Goal: Information Seeking & Learning: Find specific fact

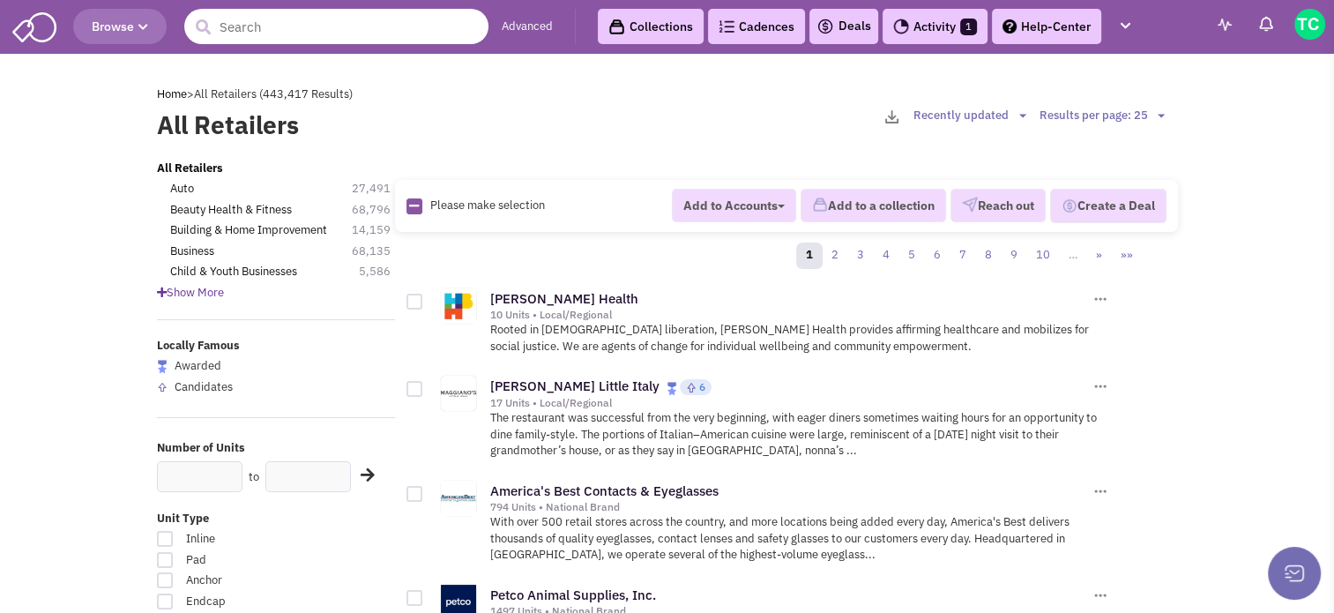
click at [286, 25] on input "text" at bounding box center [336, 26] width 304 height 35
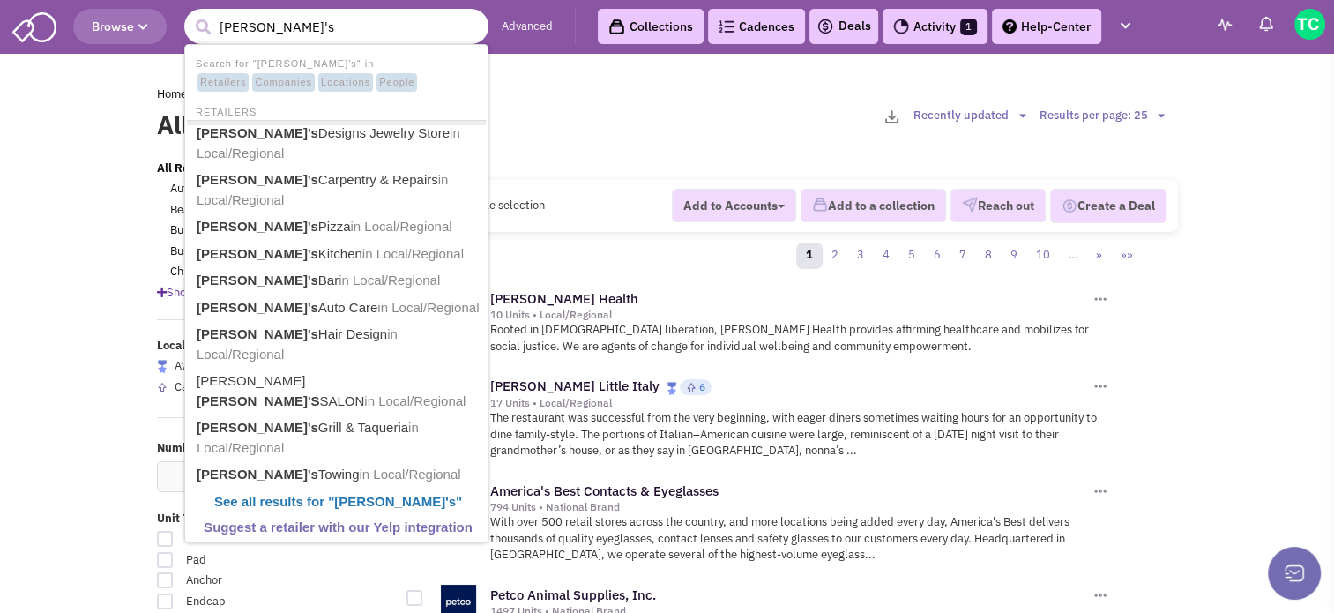
type input "michael's"
click at [190, 14] on button "submit" at bounding box center [203, 27] width 26 height 26
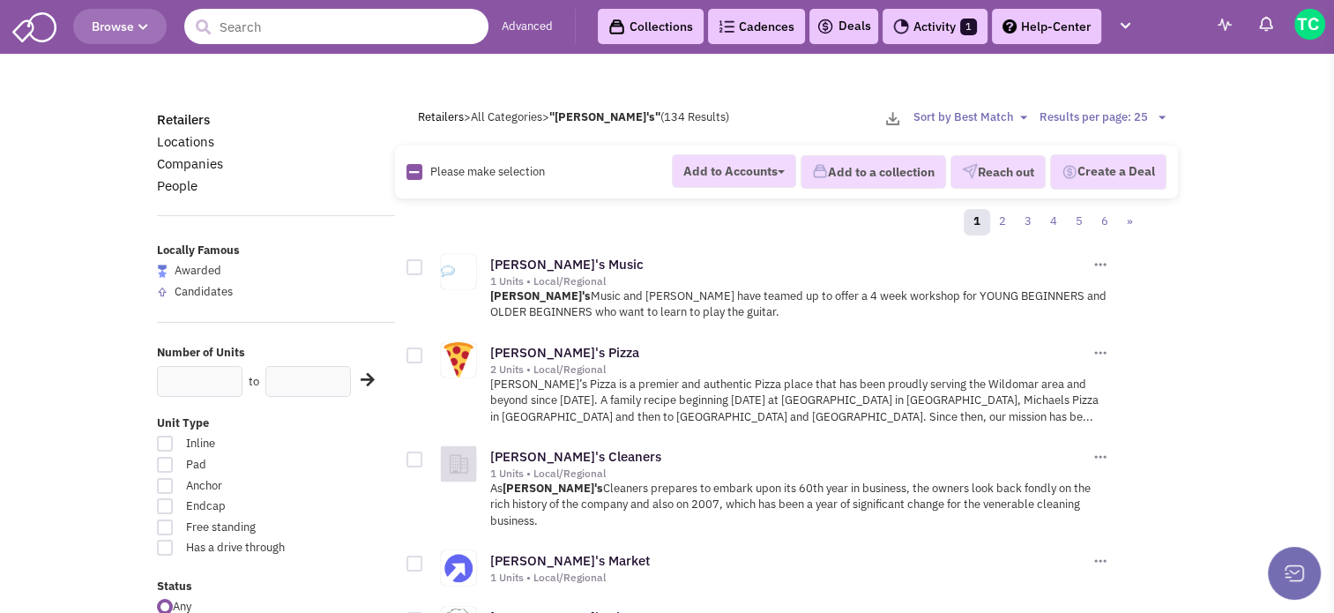
click at [283, 22] on input "text" at bounding box center [336, 26] width 304 height 35
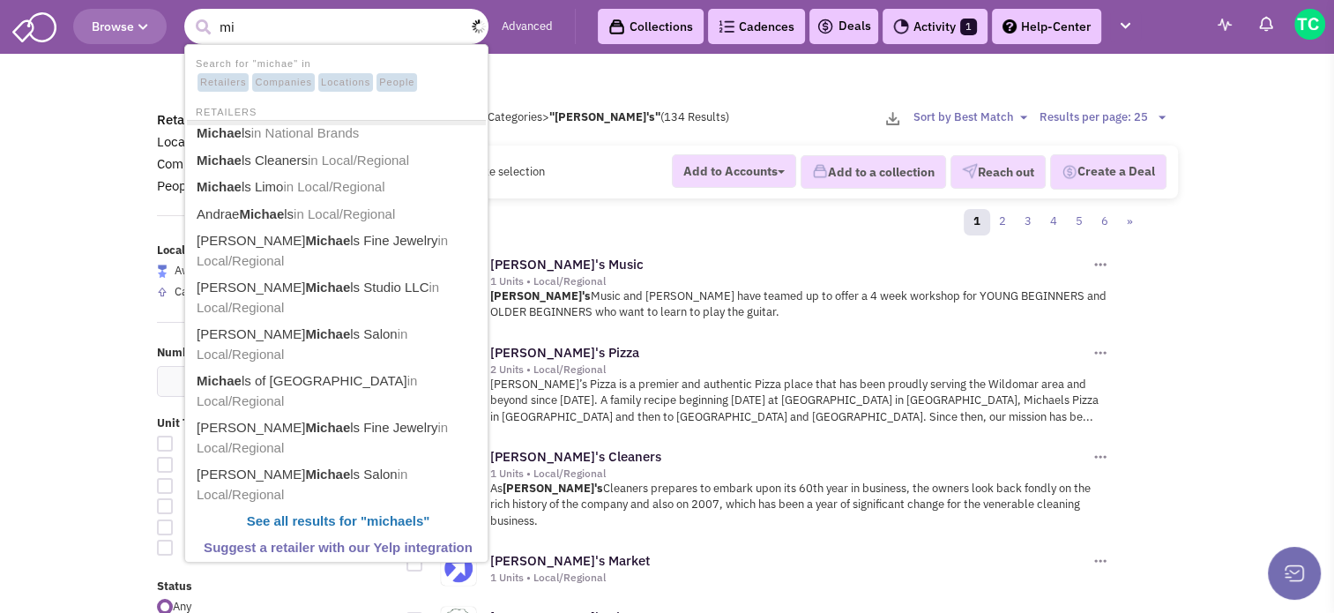
type input "m"
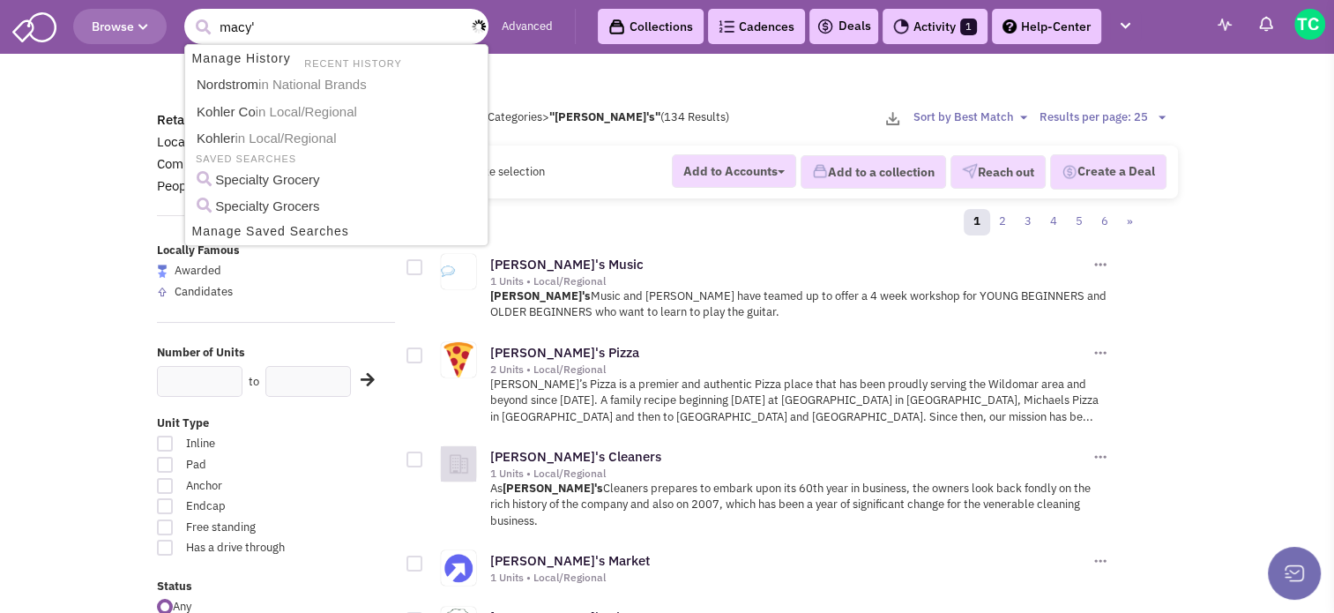
type input "macy's"
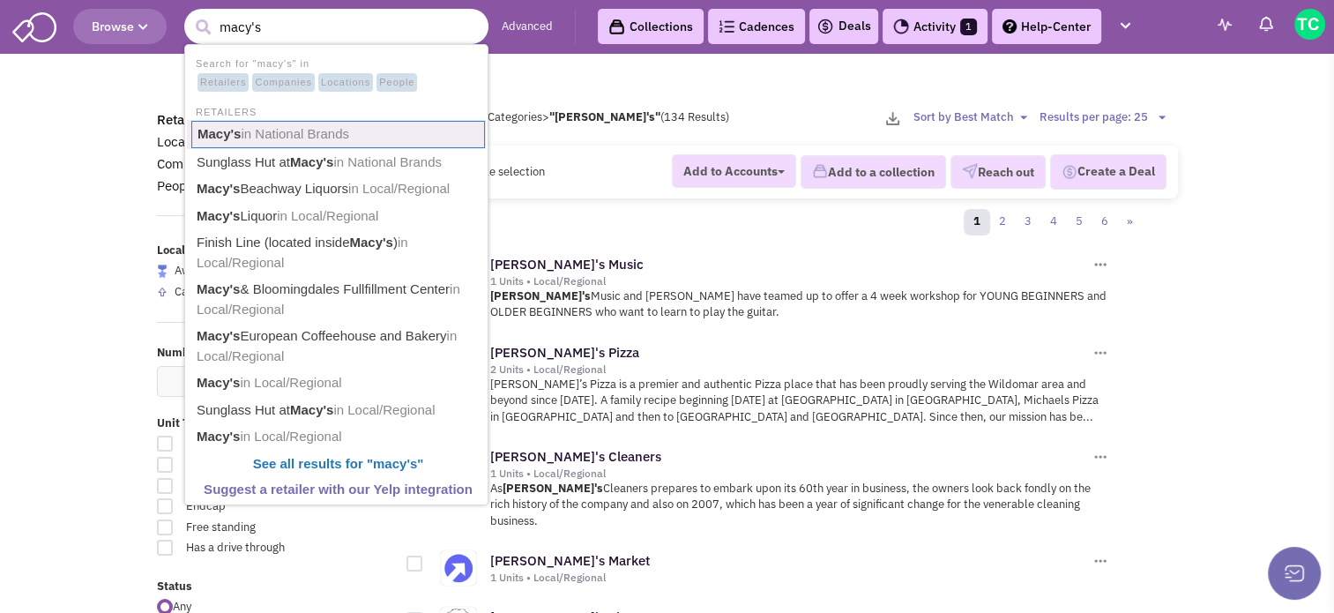
click at [300, 138] on span "in National Brands" at bounding box center [295, 133] width 108 height 15
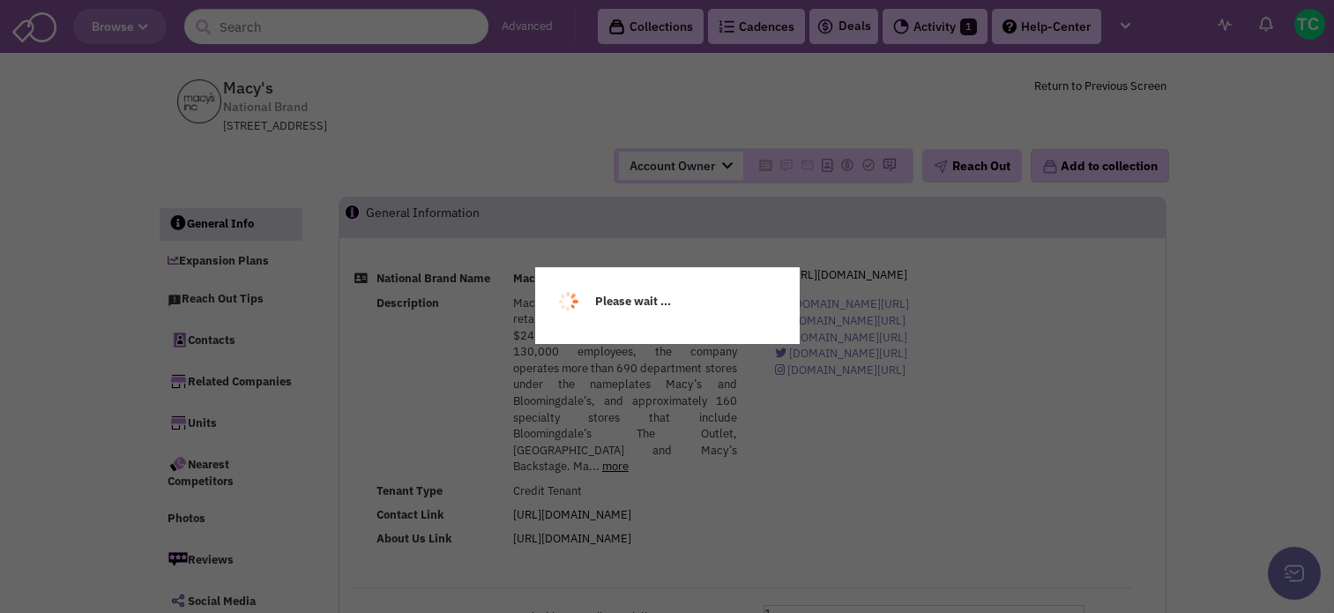
select select
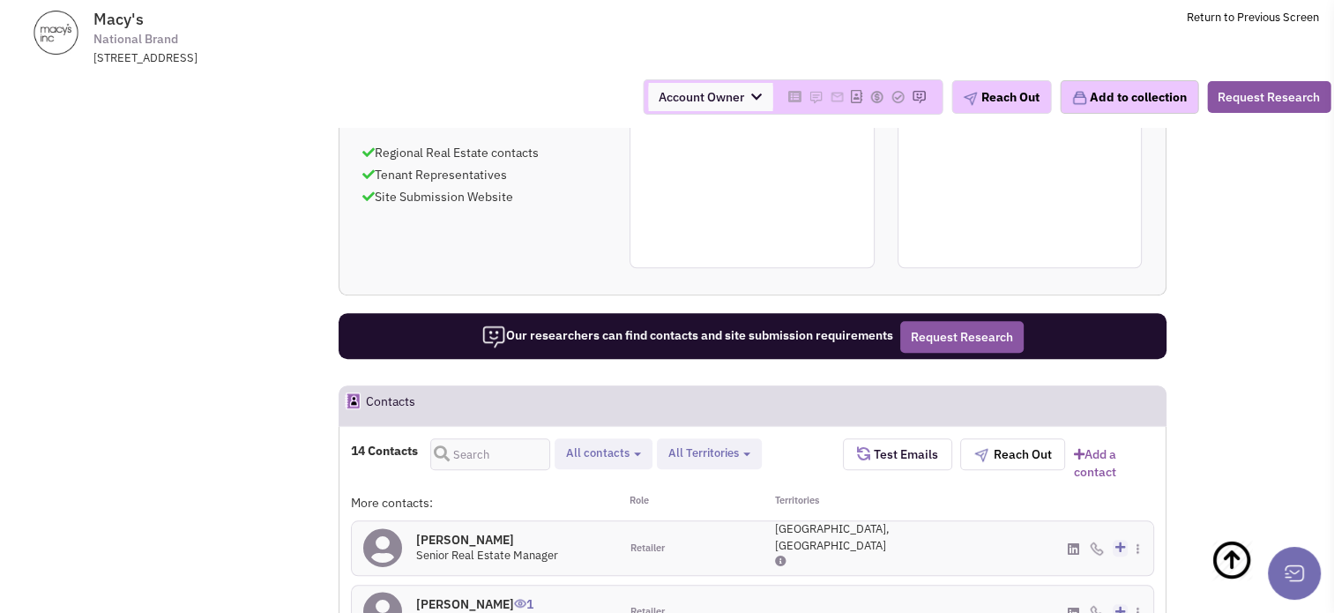
scroll to position [1675, 0]
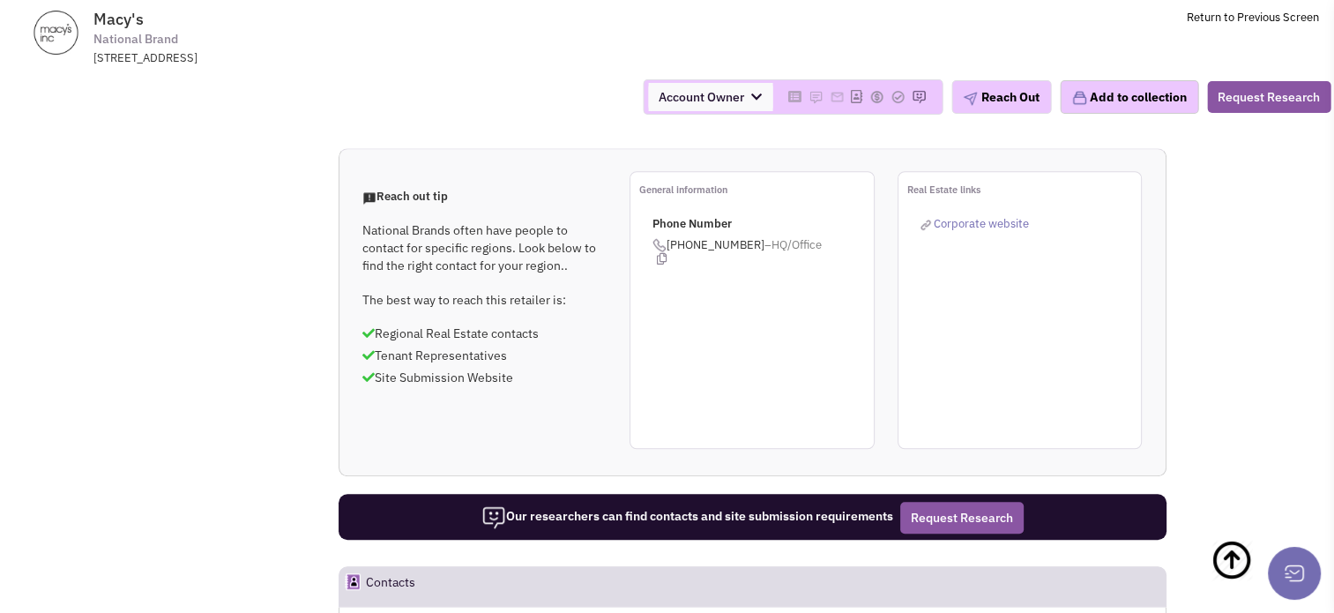
scroll to position [1453, 0]
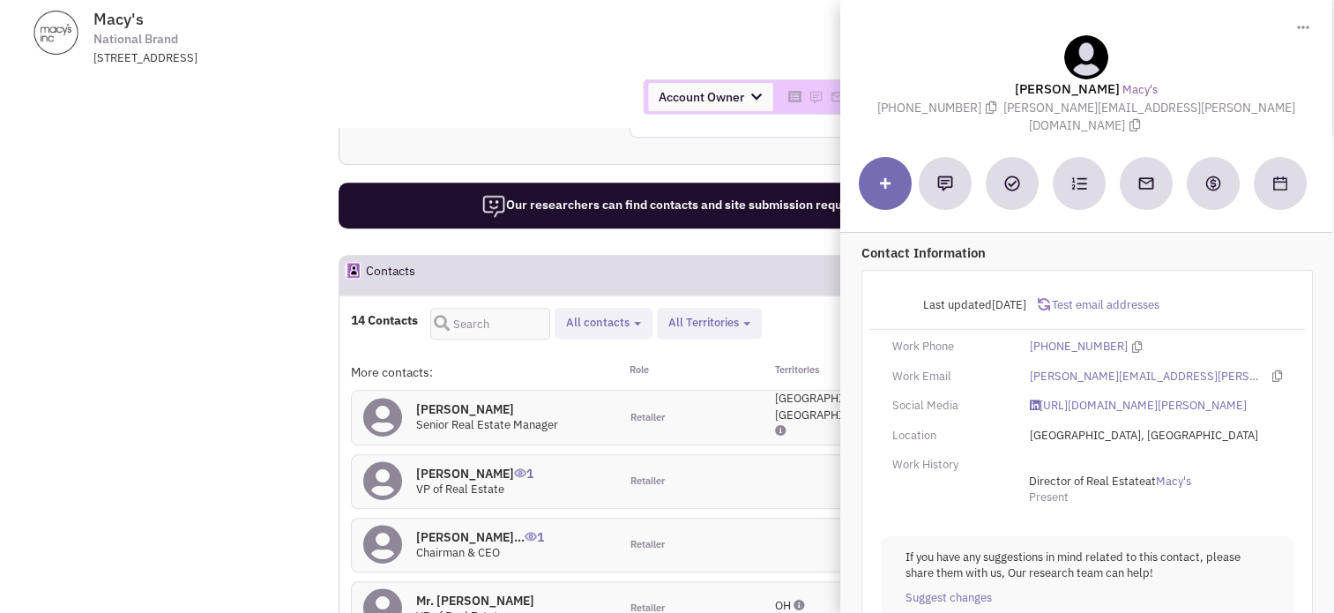
scroll to position [1188, 0]
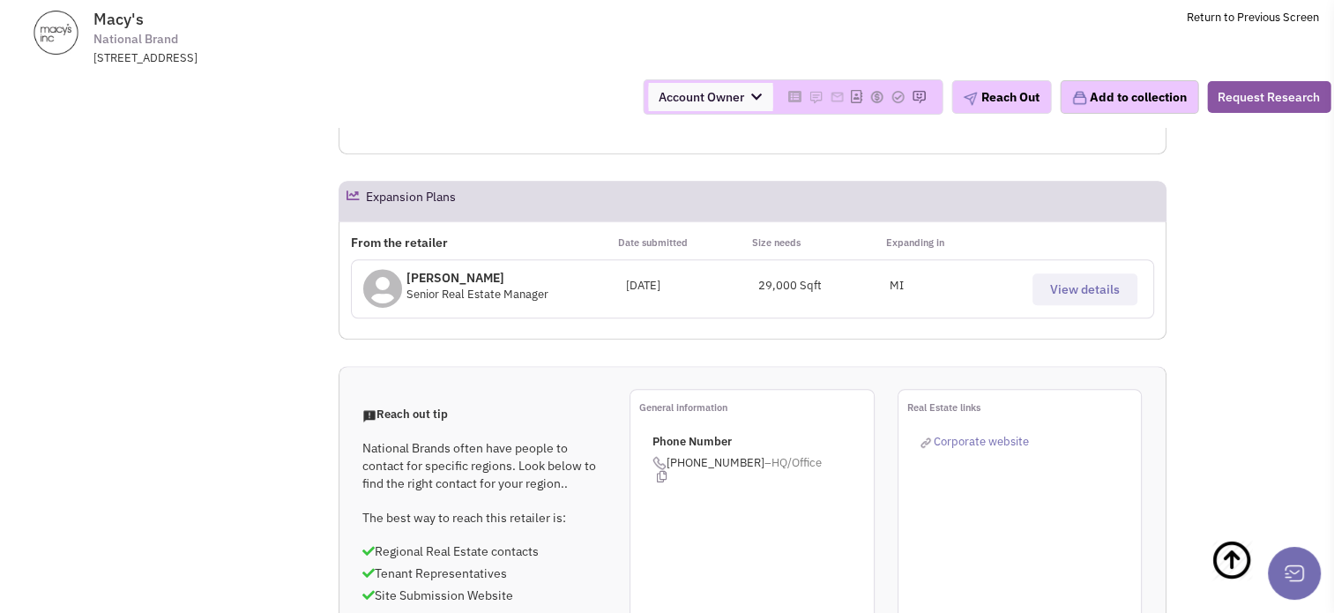
scroll to position [836, 0]
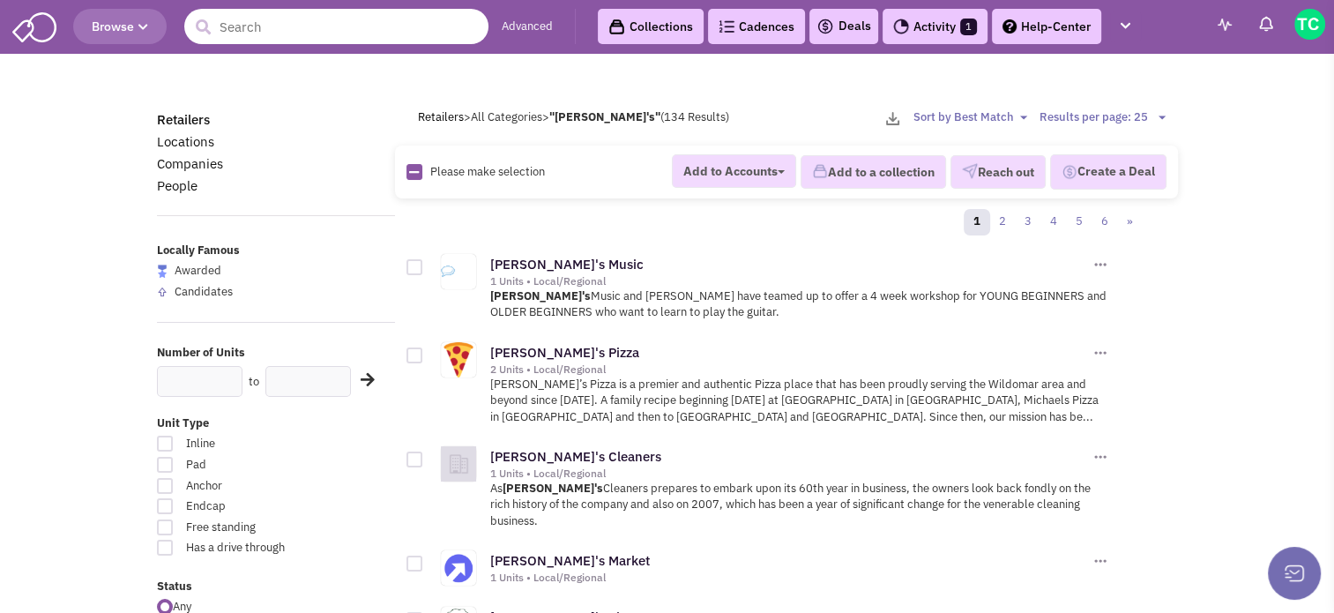
click at [301, 26] on input "text" at bounding box center [336, 26] width 304 height 35
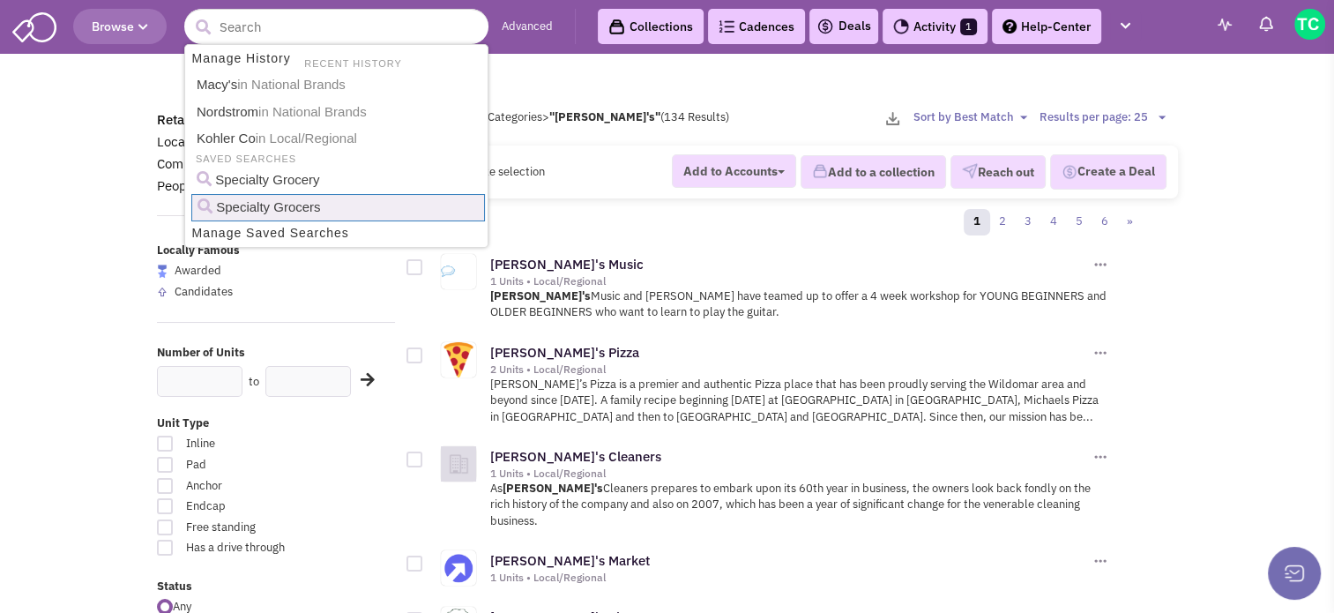
click at [568, 211] on div "1 2 3 4 5 6 »" at bounding box center [780, 224] width 748 height 35
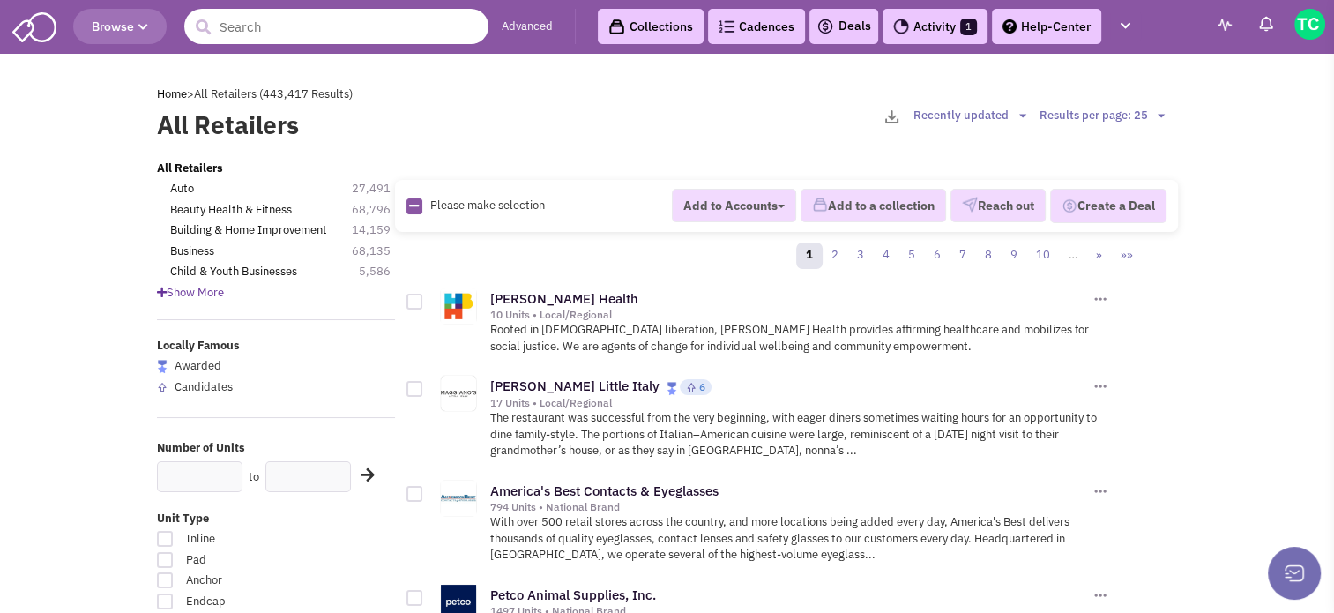
click at [301, 24] on input "text" at bounding box center [336, 26] width 304 height 35
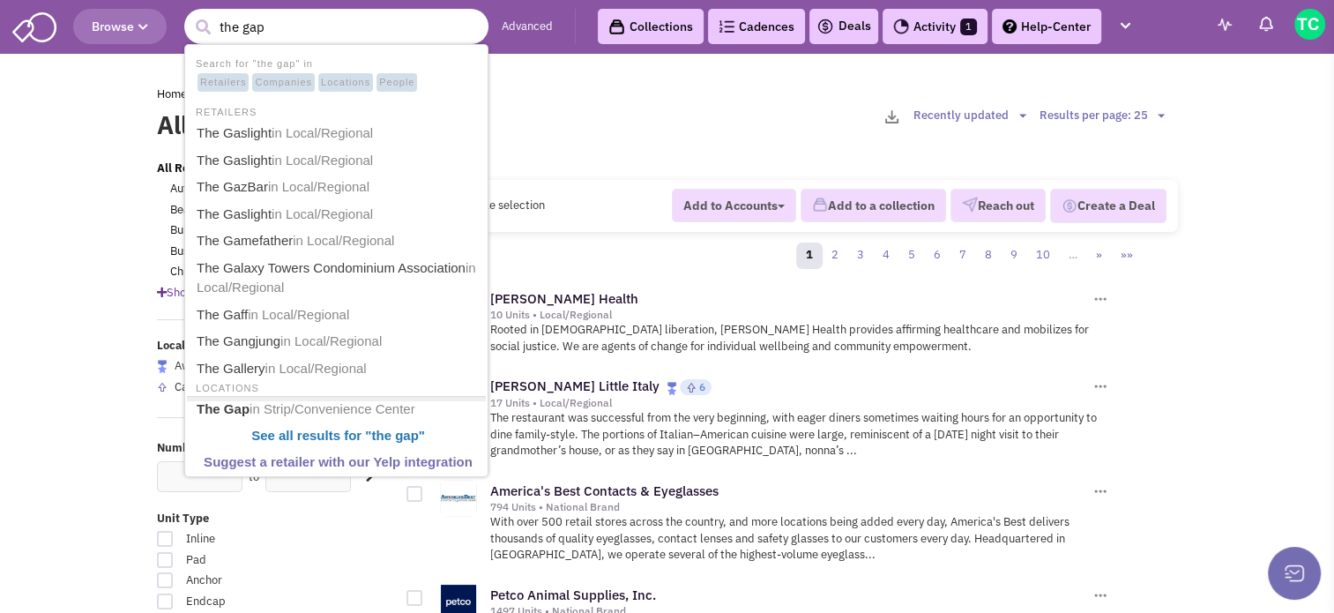
type input "the gap"
click at [190, 14] on button "submit" at bounding box center [203, 27] width 26 height 26
